Goal: Check status: Check status

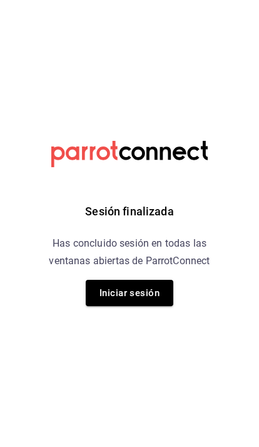
click at [149, 291] on button "Iniciar sesión" at bounding box center [130, 293] width 88 height 26
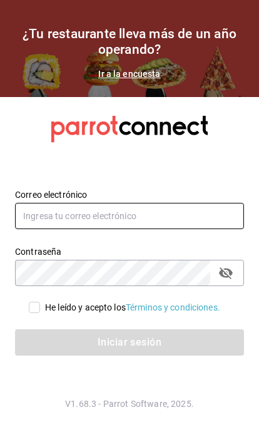
click at [182, 229] on input "text" at bounding box center [129, 216] width 229 height 26
type input "[EMAIL_ADDRESS][DOMAIN_NAME]"
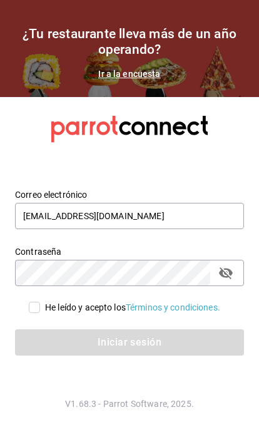
click at [26, 314] on div "He leído y acepto los Términos y condiciones." at bounding box center [122, 300] width 244 height 28
click at [40, 314] on span "He leído y acepto los Términos y condiciones." at bounding box center [130, 307] width 180 height 13
click at [39, 313] on input "He leído y acepto los Términos y condiciones." at bounding box center [34, 307] width 11 height 11
checkbox input "true"
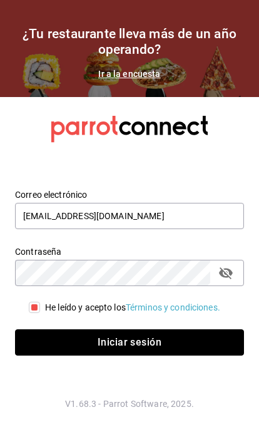
click at [131, 356] on button "Iniciar sesión" at bounding box center [129, 342] width 229 height 26
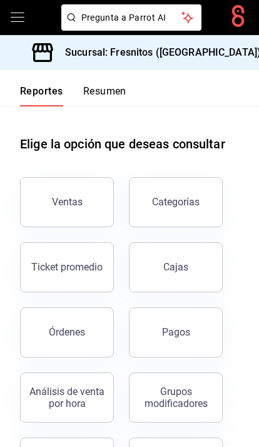
click at [67, 201] on div "Ventas" at bounding box center [67, 202] width 31 height 12
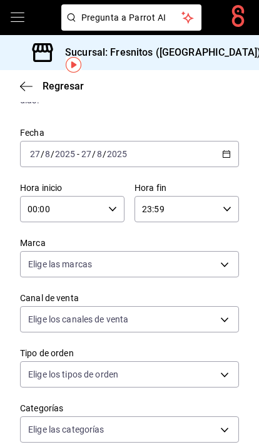
scroll to position [54, 0]
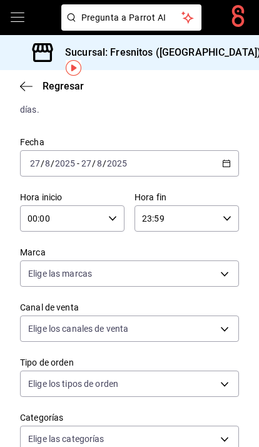
click at [225, 167] on \(Stroke\) "button" at bounding box center [227, 163] width 8 height 7
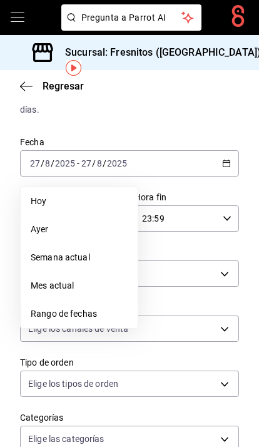
click at [86, 312] on span "Rango de fechas" at bounding box center [79, 313] width 97 height 13
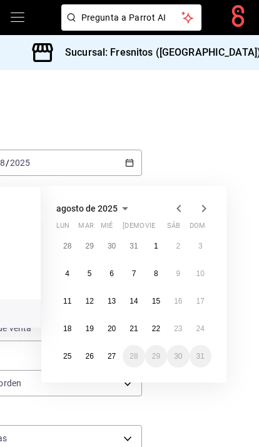
scroll to position [53, 98]
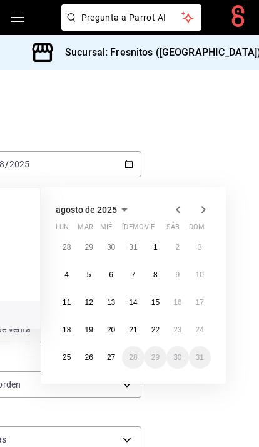
click at [162, 303] on button "15" at bounding box center [156, 302] width 22 height 23
click at [117, 350] on button "27" at bounding box center [111, 357] width 22 height 23
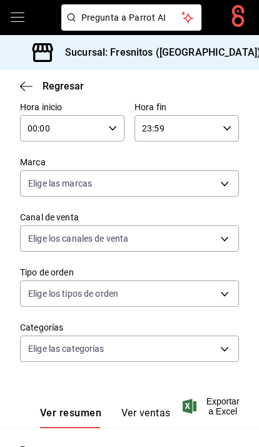
scroll to position [154, 0]
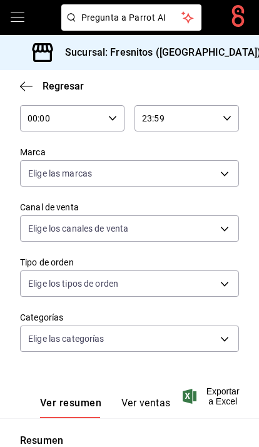
click at [229, 333] on body "Pregunta a Parrot AI Pregunta a Parrot AI Reportes Menú Personal Facturación In…" at bounding box center [129, 223] width 259 height 447
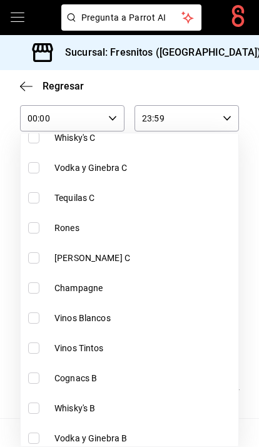
scroll to position [598, 0]
click at [35, 351] on input "checkbox" at bounding box center [33, 347] width 11 height 11
checkbox input "true"
type input "9a0c1027-4823-49ab-bfaf-f9092bfae88d"
click at [256, 329] on div at bounding box center [129, 223] width 259 height 447
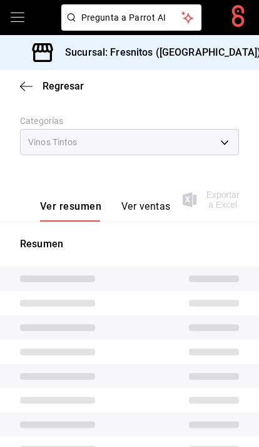
scroll to position [353, 0]
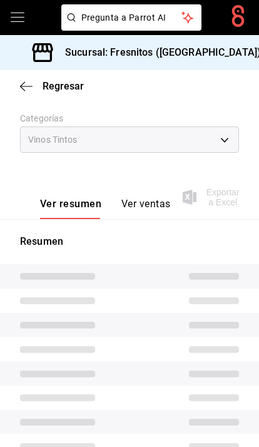
click at [132, 198] on button "Ver ventas" at bounding box center [145, 208] width 49 height 21
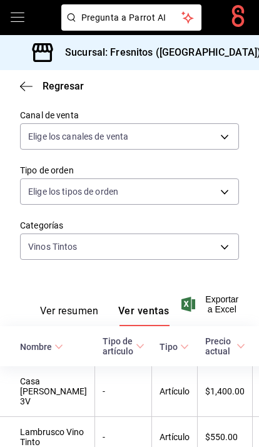
click at [28, 275] on div "Ver resumen Ver ventas Ver cargos Exportar a Excel" at bounding box center [129, 300] width 259 height 51
click at [23, 81] on icon "button" at bounding box center [26, 86] width 13 height 11
